Goal: Use online tool/utility: Utilize a website feature to perform a specific function

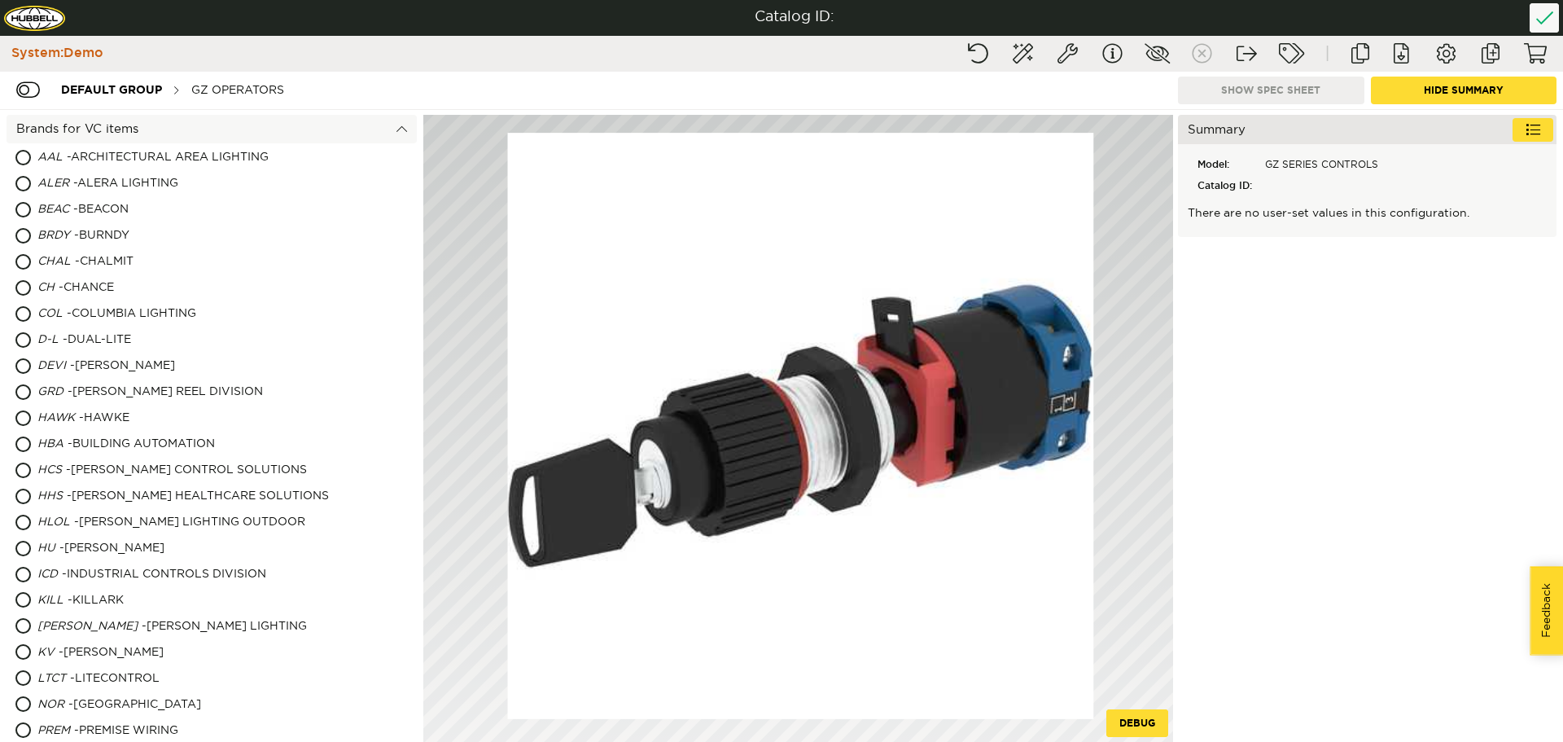
drag, startPoint x: 806, startPoint y: 398, endPoint x: 789, endPoint y: 405, distance: 18.3
click at [789, 405] on image at bounding box center [801, 426] width 586 height 586
click at [260, 98] on div "GZ OPERATORS" at bounding box center [237, 90] width 109 height 30
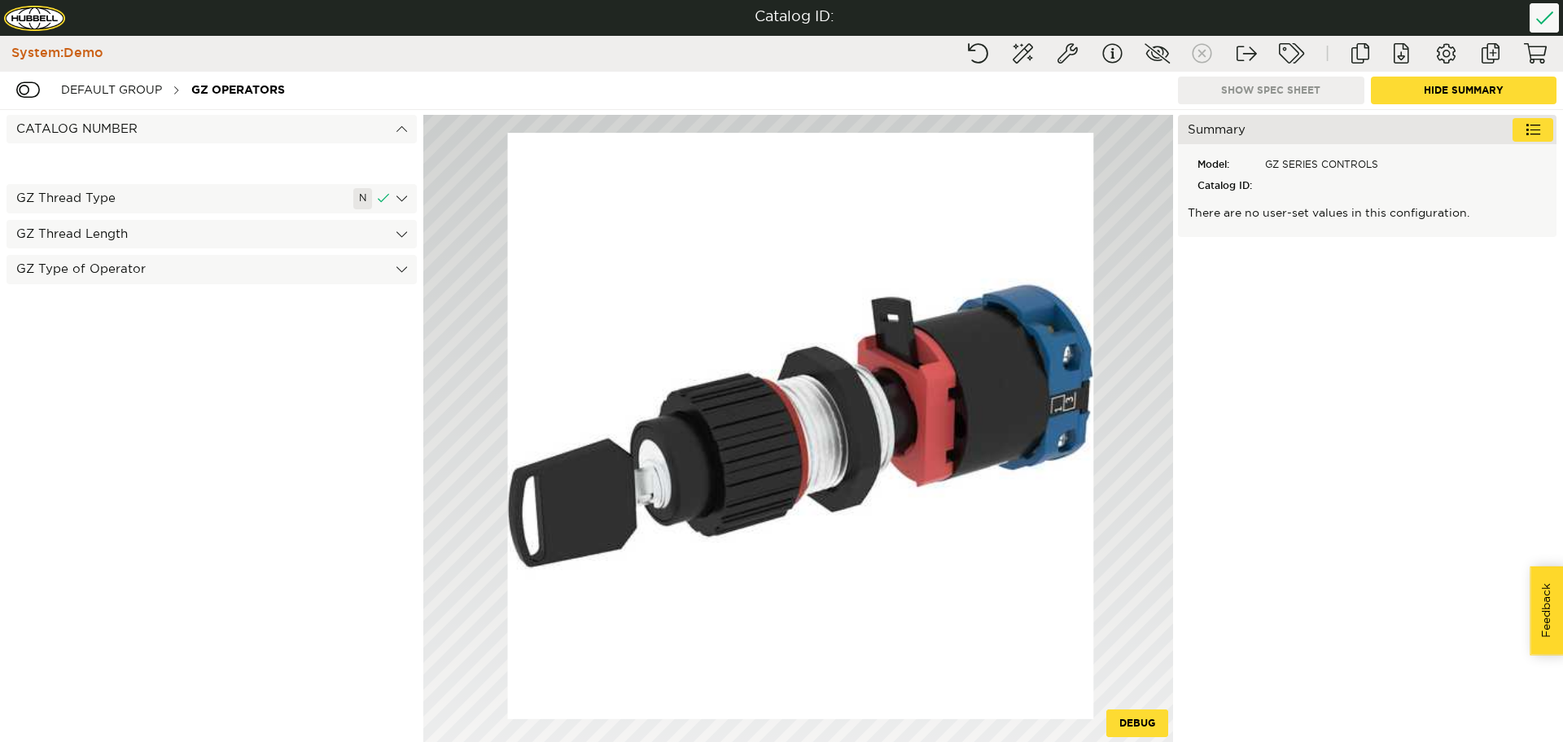
click at [407, 199] on div "GZ Thread Type N" at bounding box center [212, 198] width 410 height 28
click at [211, 227] on div "GZ Thread Length" at bounding box center [212, 227] width 410 height 28
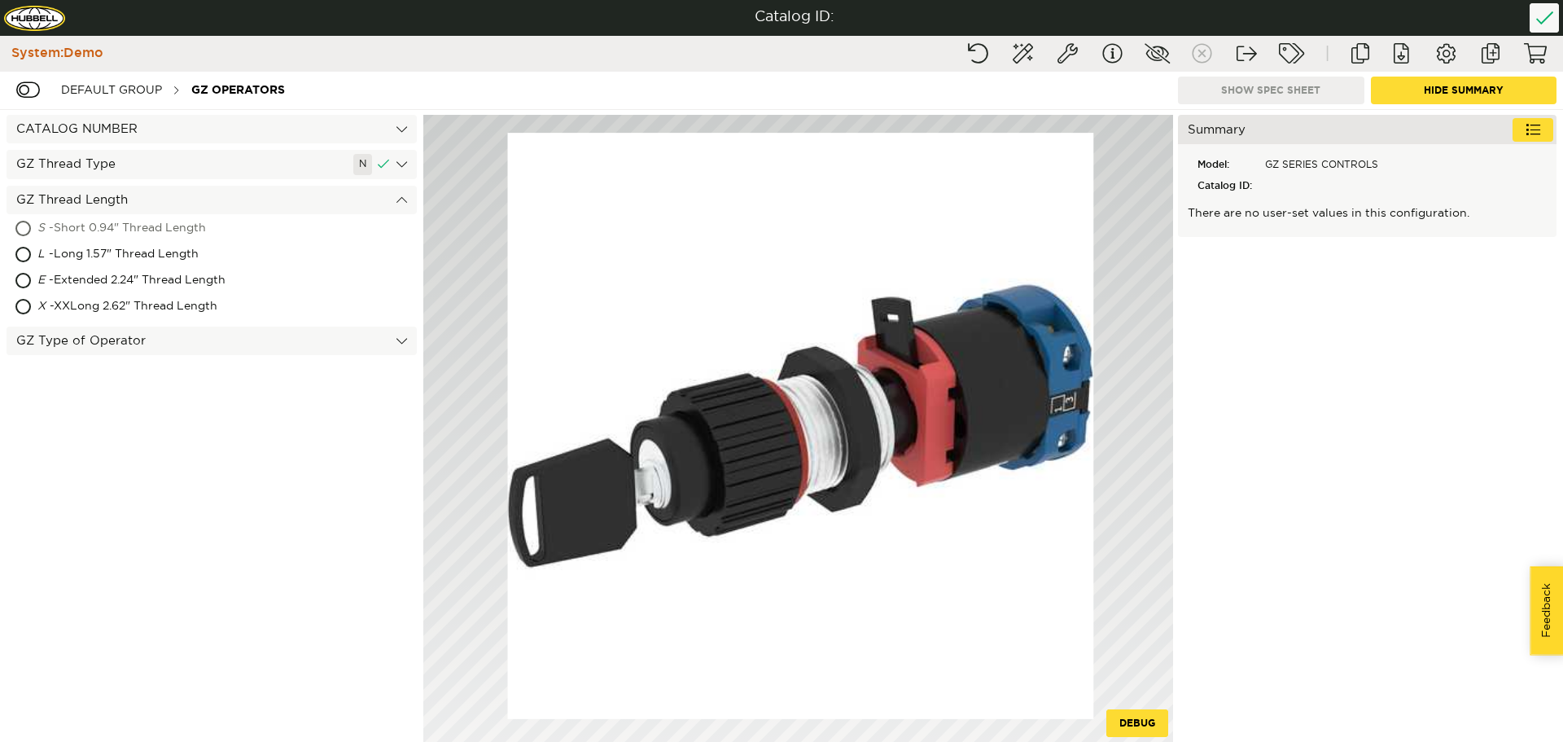
click at [24, 228] on div "S - Short 0.94" Thread Length" at bounding box center [212, 229] width 410 height 26
click at [404, 349] on div "GZ Type of Operator" at bounding box center [212, 341] width 410 height 28
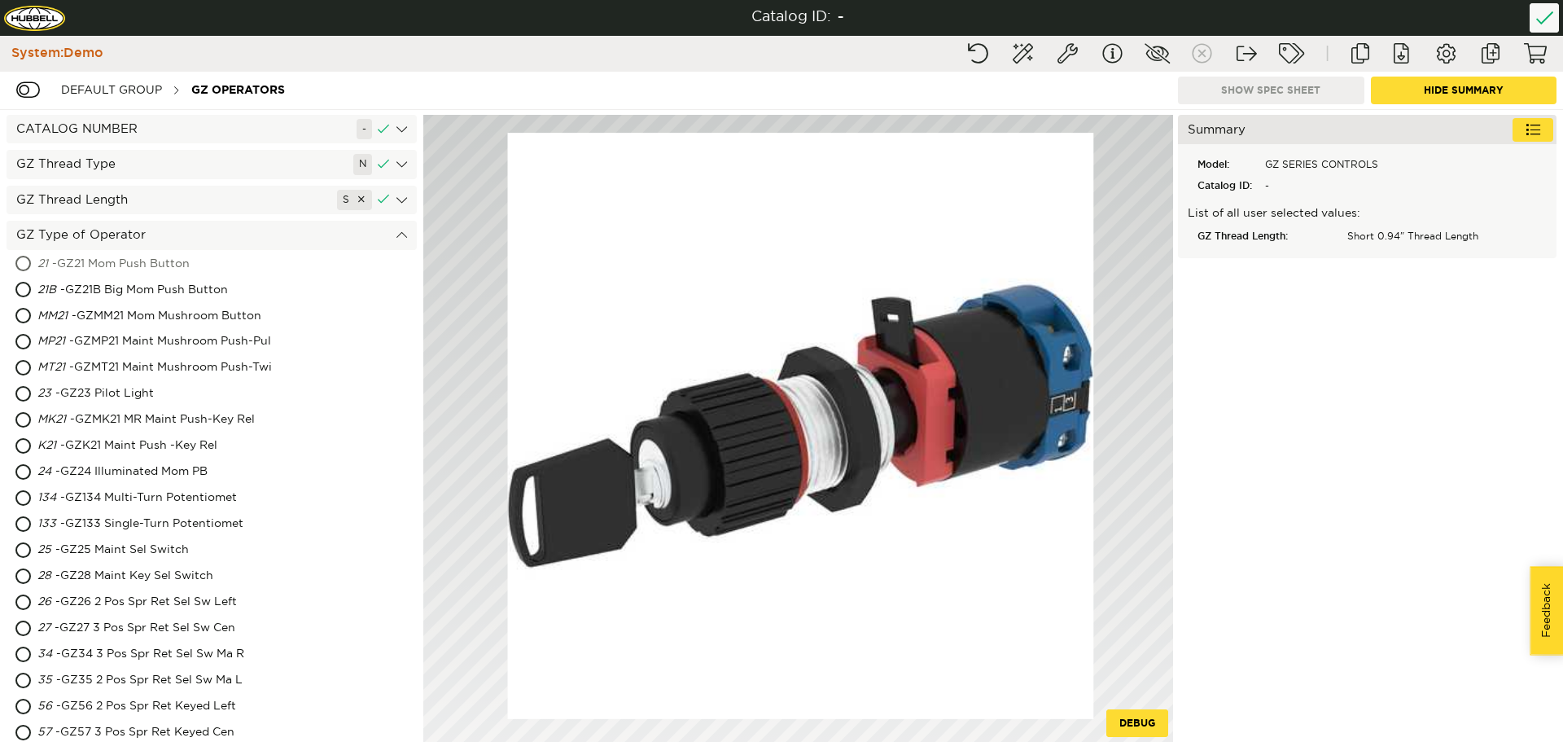
click at [20, 259] on div "21 - GZ21 Mom Push Button" at bounding box center [212, 265] width 410 height 26
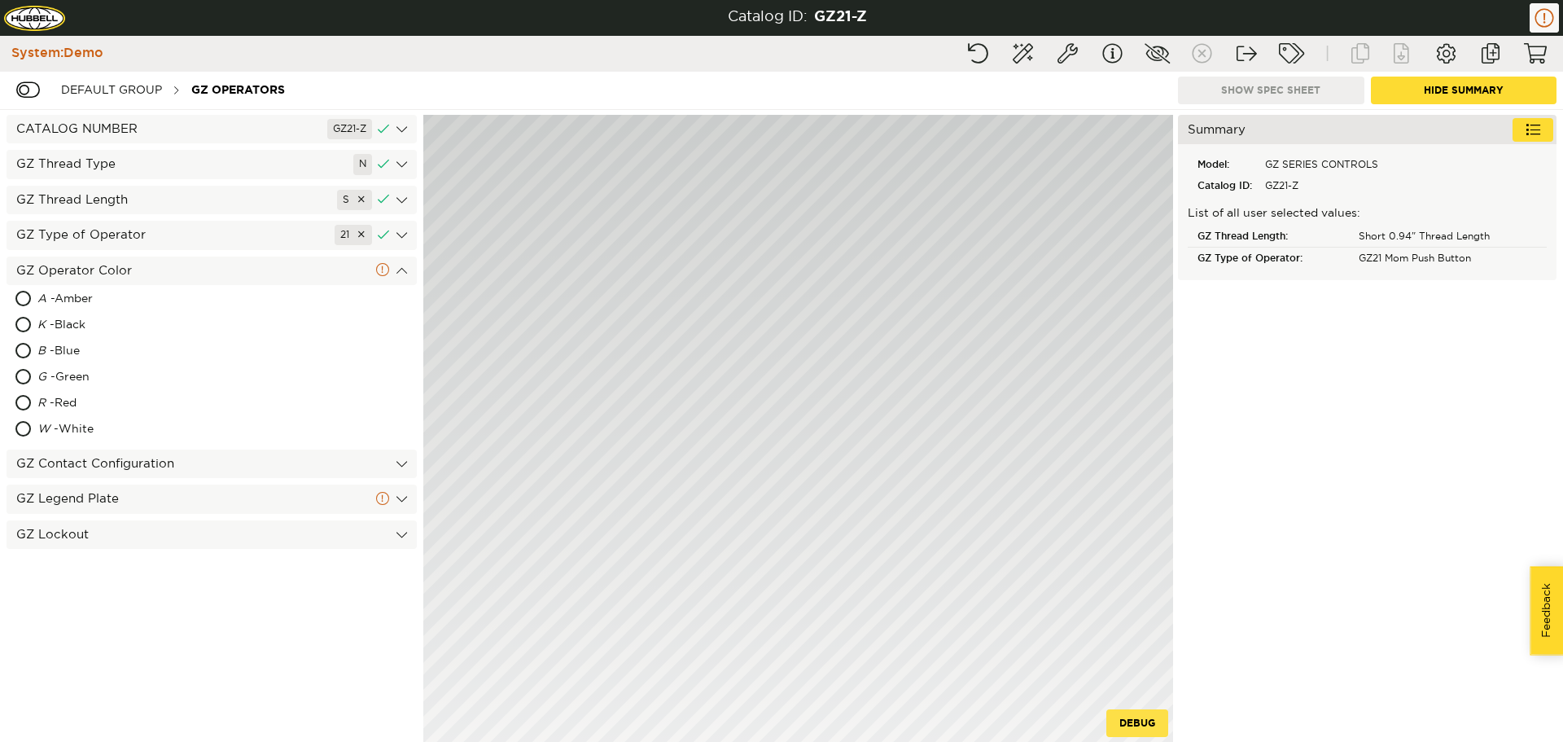
click at [1128, 718] on button "Debug" at bounding box center [1138, 723] width 62 height 28
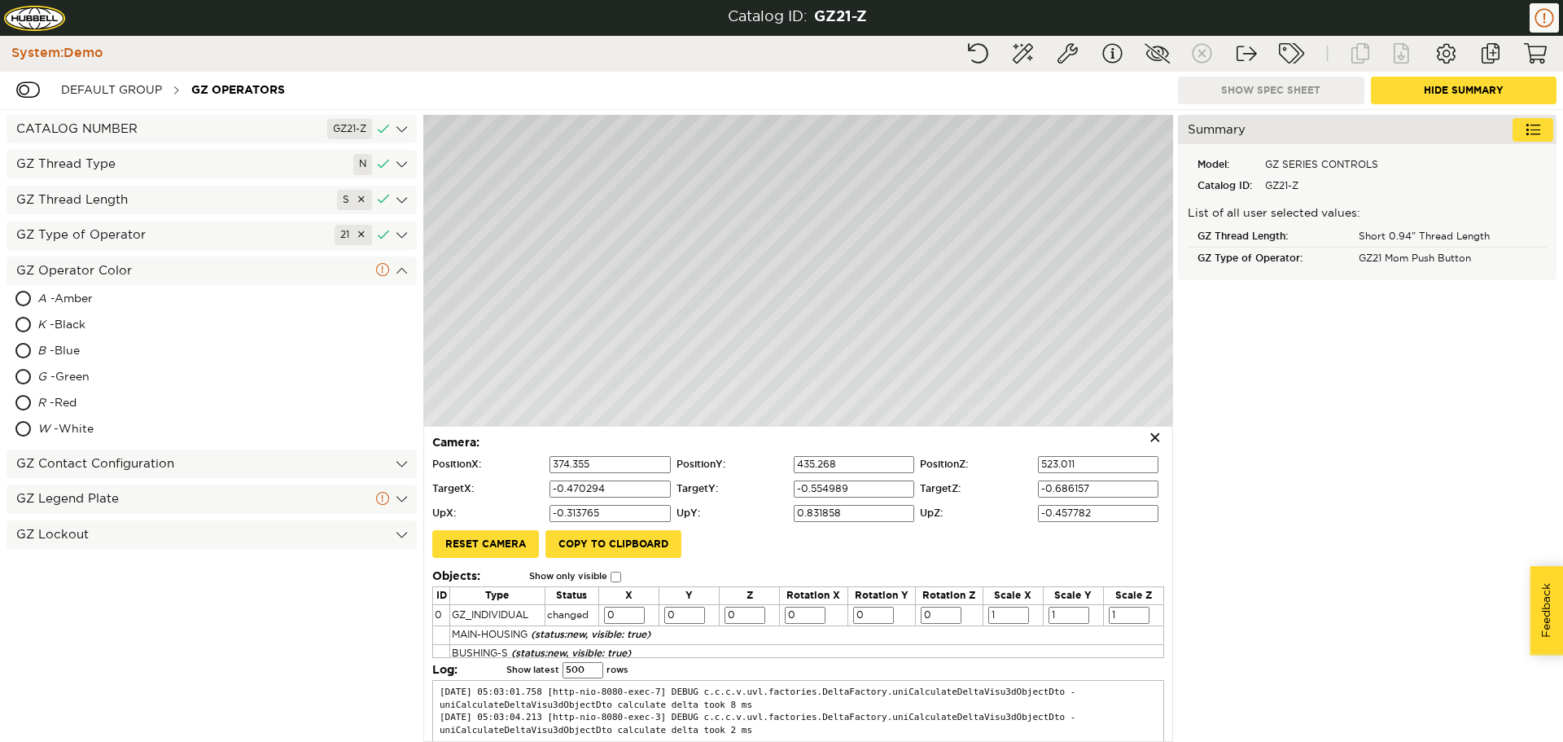
click at [1145, 441] on span "×" at bounding box center [1155, 439] width 26 height 24
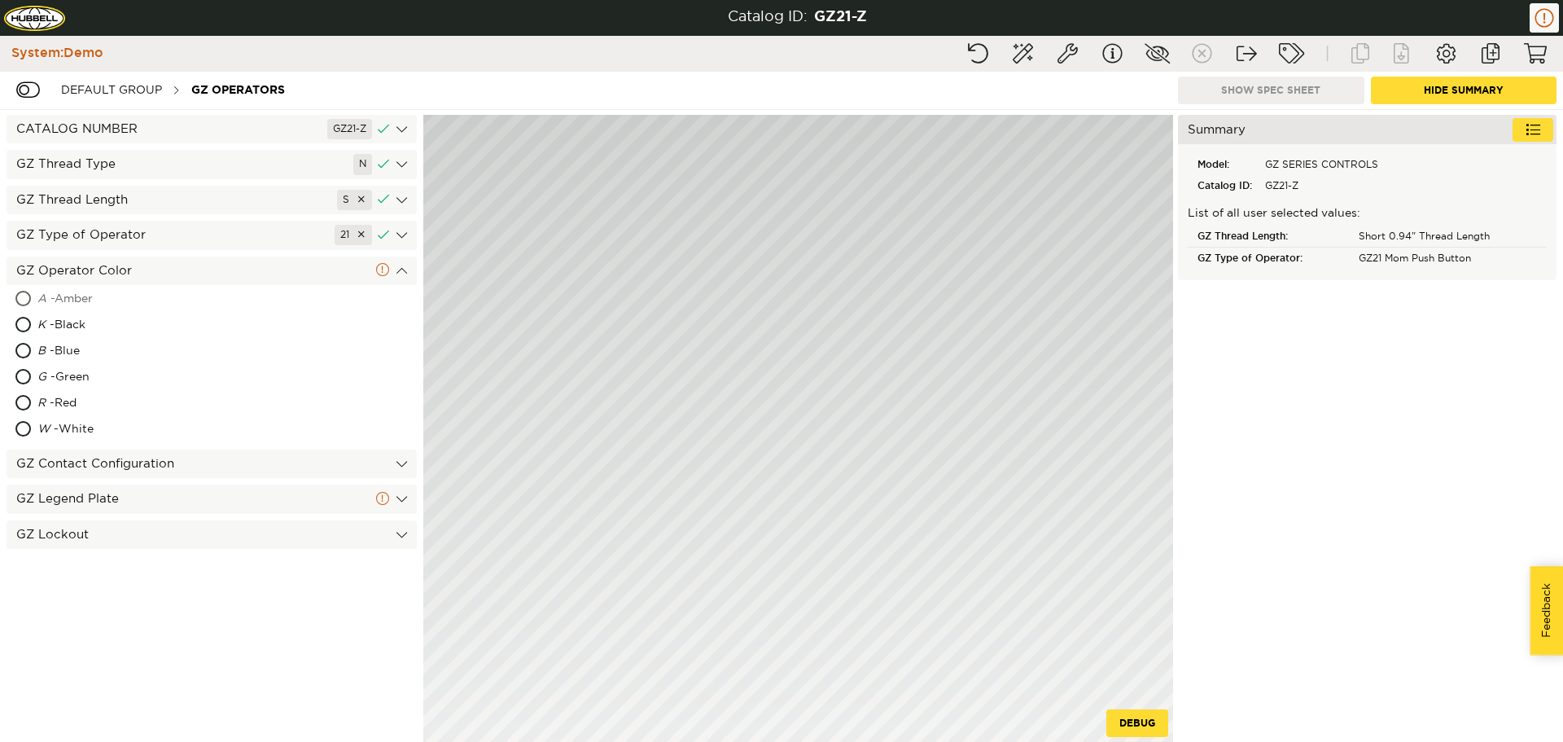
click at [59, 303] on div "A - Amber" at bounding box center [140, 300] width 206 height 26
click at [91, 466] on div "GZ Contact Configuration" at bounding box center [212, 463] width 410 height 28
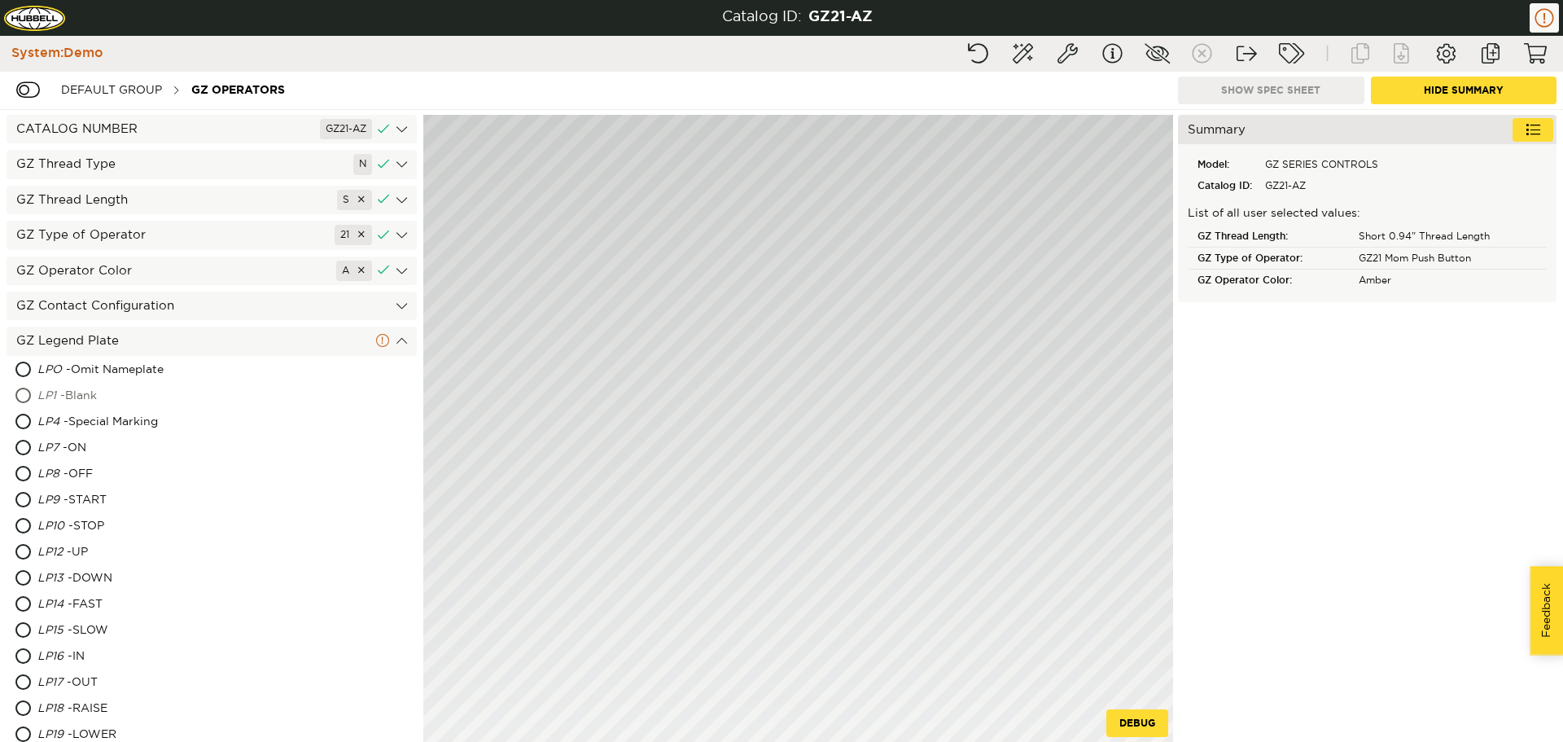
click at [91, 407] on div "LP1 - Blank" at bounding box center [141, 397] width 208 height 26
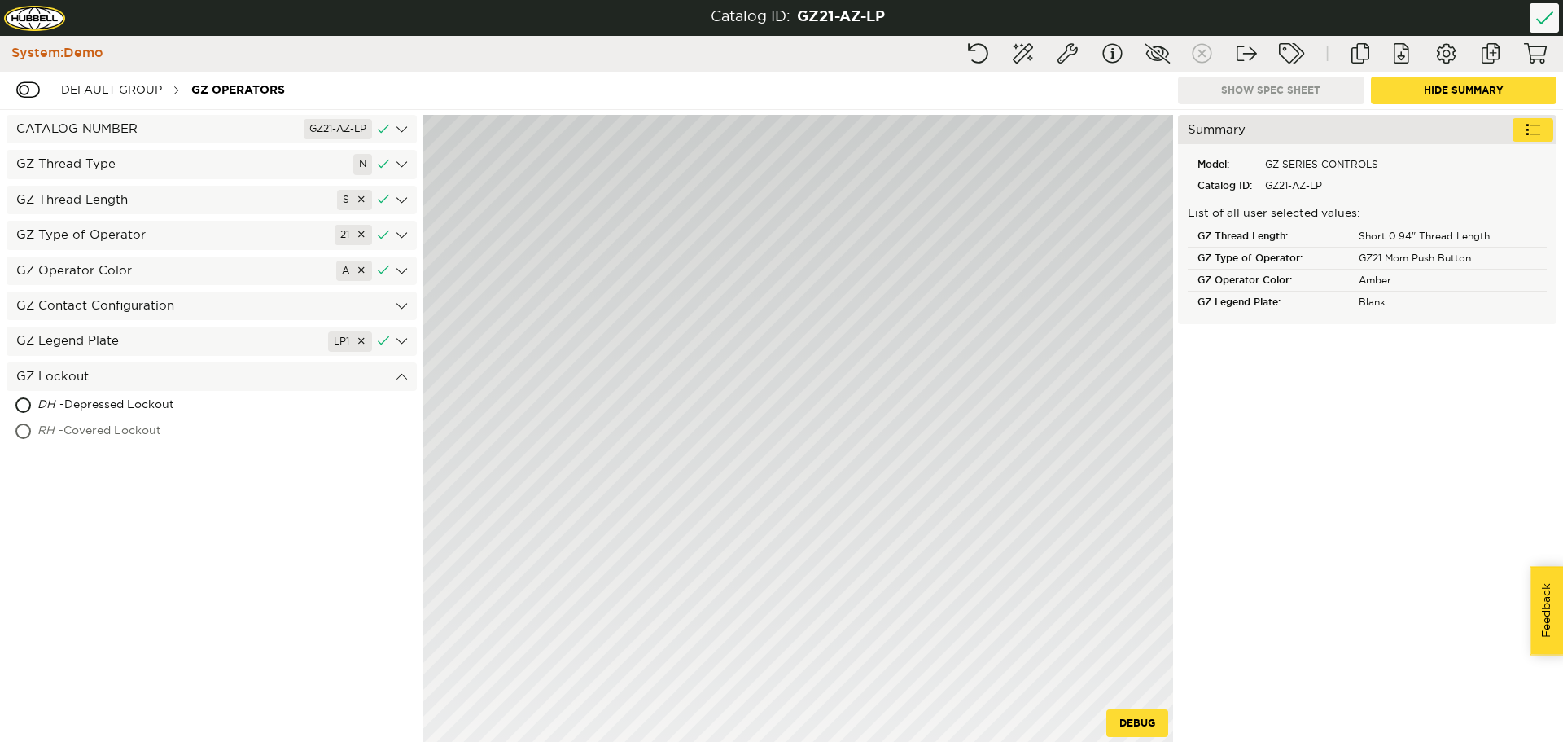
click at [77, 427] on div "RH - Covered Lockout" at bounding box center [157, 432] width 240 height 26
click at [113, 278] on div "GZ Operator Color A" at bounding box center [212, 270] width 410 height 28
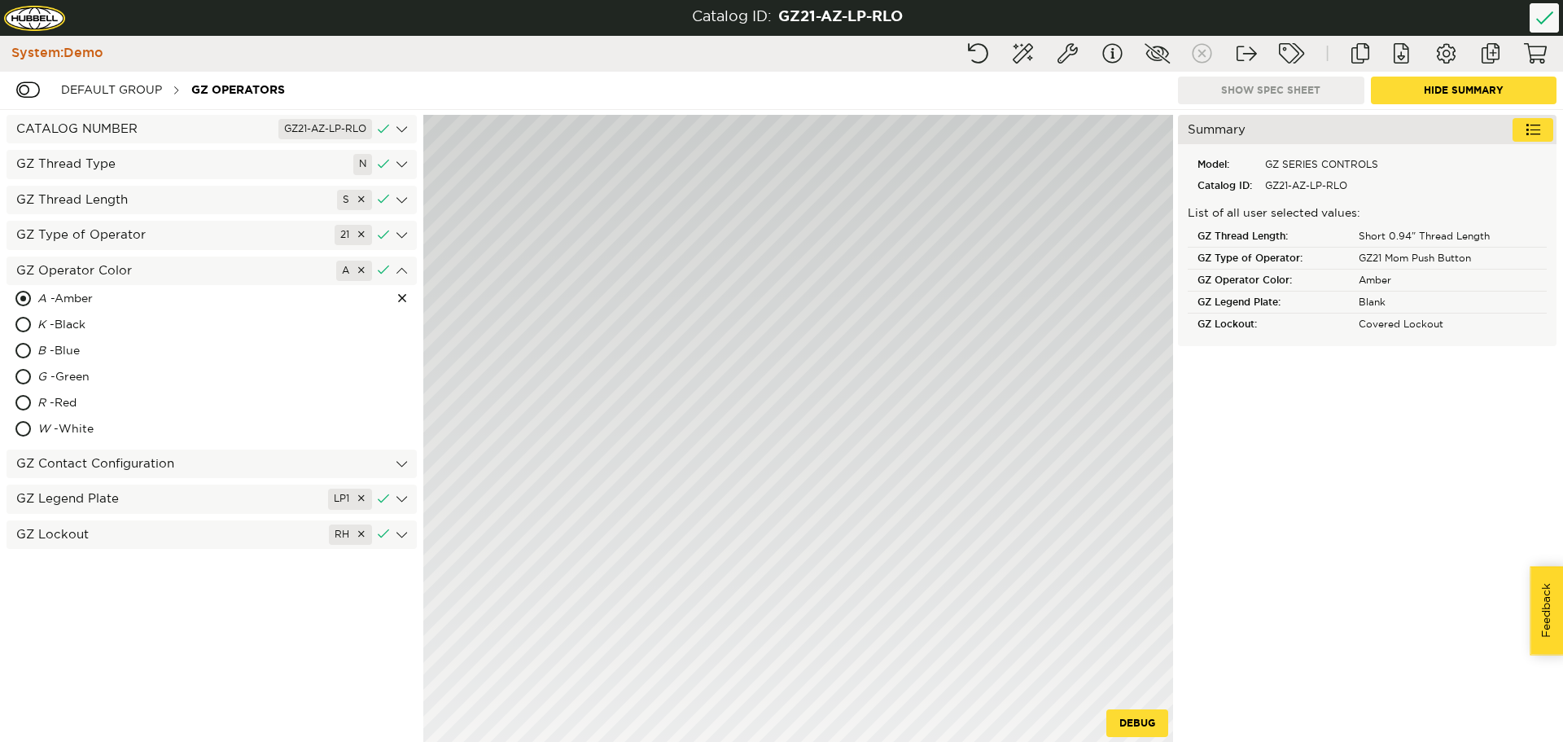
click at [107, 251] on div "CATALOG NUMBER GZ21-AZ-LP-RLO GZ Thread Type N GZ Thread Length S GZ Type of Op…" at bounding box center [211, 426] width 423 height 632
click at [113, 236] on div "GZ Type of Operator 21" at bounding box center [212, 235] width 410 height 28
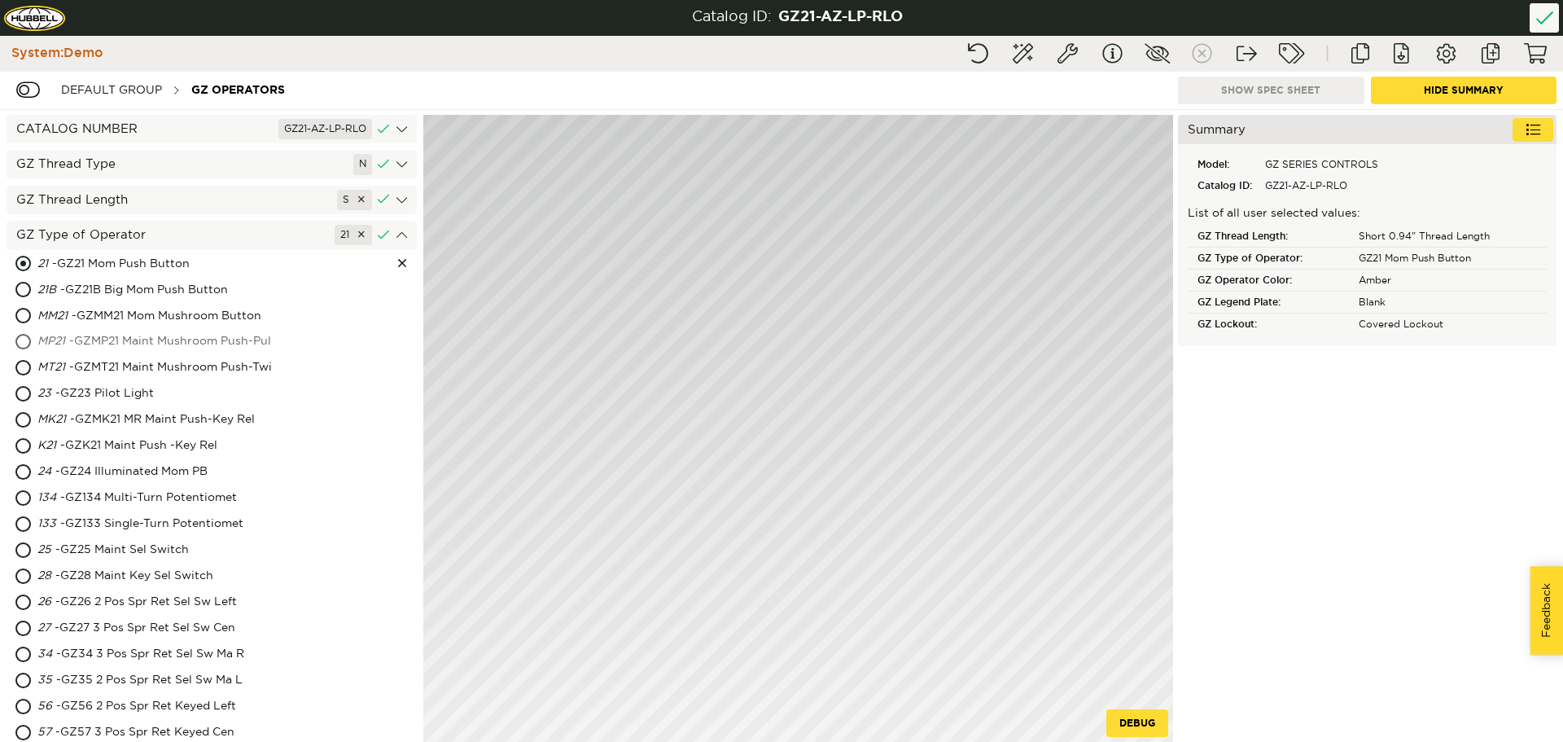
click at [20, 336] on div "MP21 - GZMP21 Maint Mushroom Push-Pul" at bounding box center [212, 342] width 410 height 26
